Goal: Find specific page/section: Locate a particular part of the current website

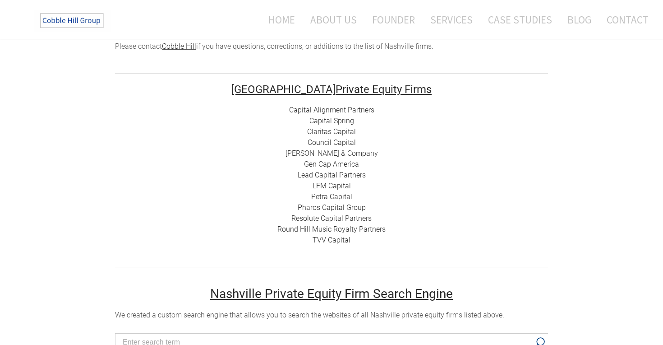
click at [295, 125] on div "Capital Alignment Partners Capital Spring Claritas Capital Council Capital [PER…" at bounding box center [331, 175] width 433 height 141
click at [296, 129] on div "Capital Alignment Partners Capital Spring Claritas Capital Council Capital [PER…" at bounding box center [331, 175] width 433 height 141
drag, startPoint x: 305, startPoint y: 130, endPoint x: 264, endPoint y: 139, distance: 42.8
click at [264, 139] on div "Capital Alignment Partners Capital Spring Claritas Capital Council Capital [PER…" at bounding box center [331, 175] width 433 height 141
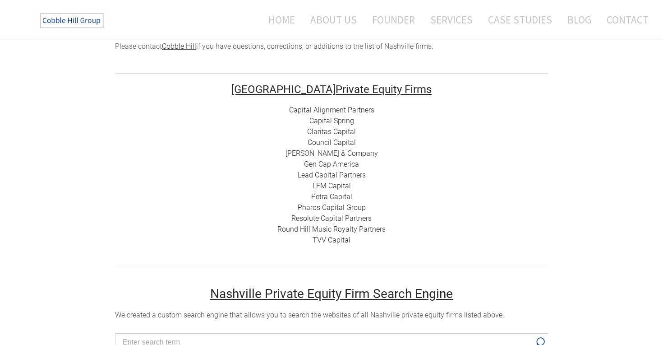
click at [306, 140] on div "Capital Alignment Partners Capital Spring Claritas Capital Council Capital [PER…" at bounding box center [331, 175] width 433 height 141
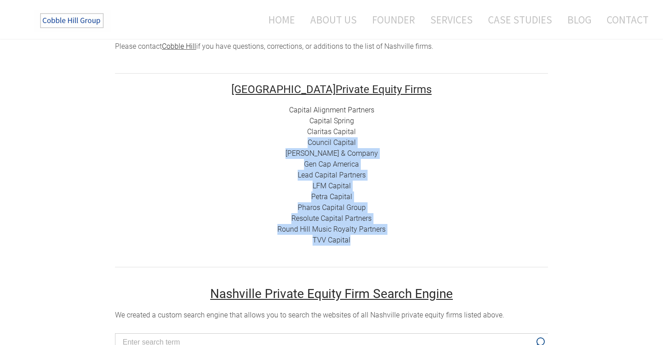
drag, startPoint x: 306, startPoint y: 140, endPoint x: 374, endPoint y: 239, distance: 119.4
click at [374, 239] on div "Capital Alignment Partners Capital Spring Claritas Capital Council Capital [PER…" at bounding box center [331, 175] width 433 height 141
copy div "Council Capital [PERSON_NAME] & Company Gen Cap America Lead Capital Partners L…"
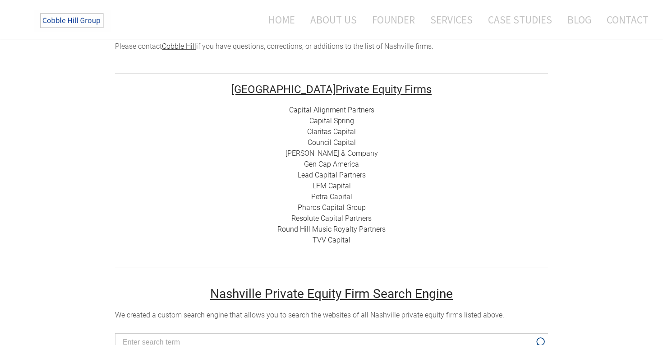
click at [250, 171] on div "Capital Alignment Partners Capital Spring Claritas Capital Council Capital [PER…" at bounding box center [331, 175] width 433 height 141
